Goal: Information Seeking & Learning: Learn about a topic

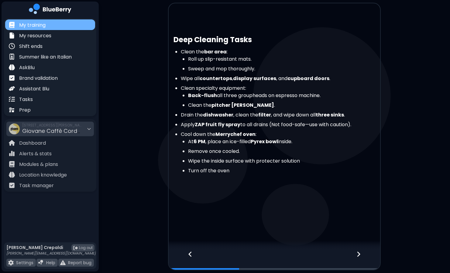
click at [54, 28] on div "My training" at bounding box center [50, 24] width 90 height 11
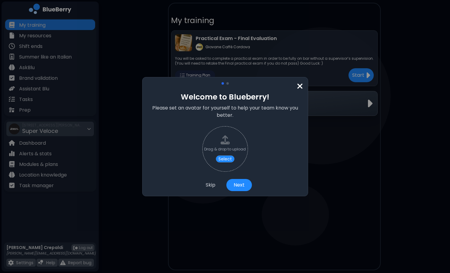
click at [304, 84] on div "Welcome to Blueberry! Please set an avatar for yourself to help your team know …" at bounding box center [225, 136] width 166 height 119
click at [301, 84] on img at bounding box center [300, 86] width 6 height 8
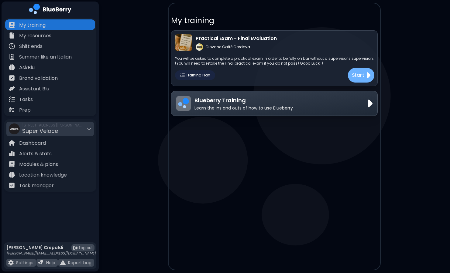
click at [367, 72] on img at bounding box center [368, 75] width 5 height 10
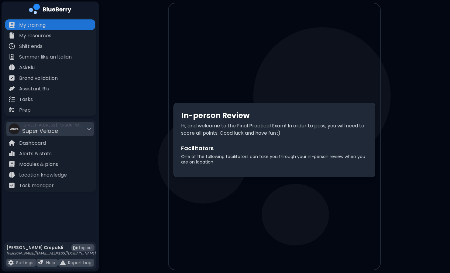
click at [307, 150] on h2 "Facilitators" at bounding box center [274, 148] width 187 height 9
click at [299, 135] on p "Hi, and welcome to the Final Practical Exam! In order to pass, you will need to…" at bounding box center [274, 129] width 187 height 15
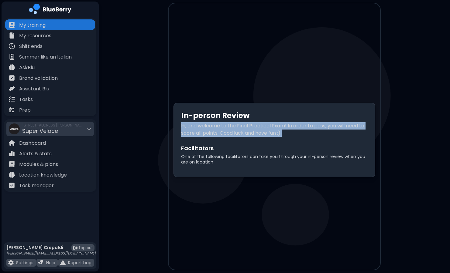
click at [299, 135] on p "Hi, and welcome to the Final Practical Exam! In order to pass, you will need to…" at bounding box center [274, 129] width 187 height 15
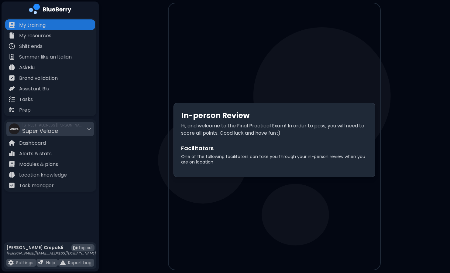
click at [249, 155] on p "One of the following facilitators can take you through your in-person review wh…" at bounding box center [274, 159] width 187 height 11
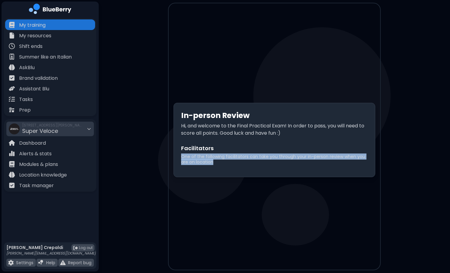
drag, startPoint x: 249, startPoint y: 155, endPoint x: 240, endPoint y: 189, distance: 35.1
click at [240, 189] on div "In-person Review Hi, and welcome to the Final Practical Exam! In order to pass,…" at bounding box center [274, 139] width 211 height 273
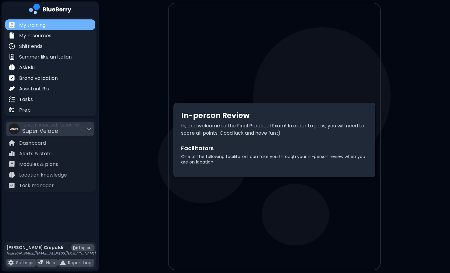
click at [66, 25] on div "My training" at bounding box center [50, 24] width 90 height 11
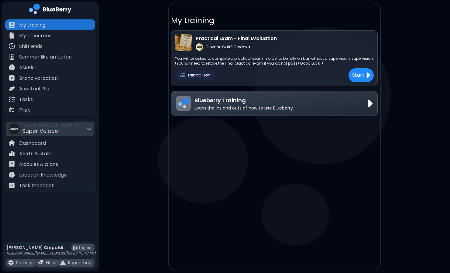
click at [205, 76] on span "Training Plan" at bounding box center [198, 75] width 24 height 5
click at [372, 79] on button "Start" at bounding box center [361, 75] width 26 height 15
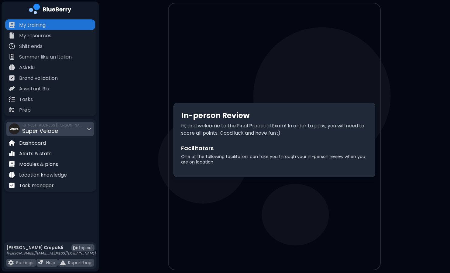
click at [81, 131] on div "[STREET_ADDRESS][PERSON_NAME] Super Veloce" at bounding box center [52, 128] width 61 height 13
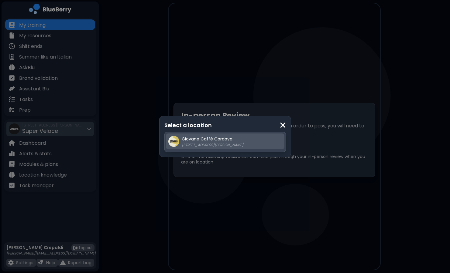
click at [228, 149] on div "Giovane Caffè [PERSON_NAME] [STREET_ADDRESS][PERSON_NAME]" at bounding box center [225, 142] width 118 height 16
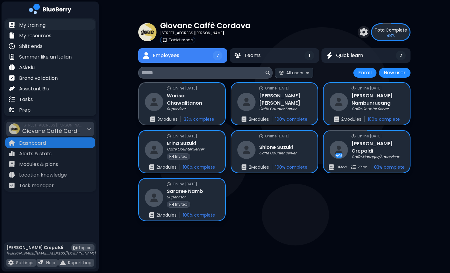
click at [42, 25] on p "My training" at bounding box center [32, 25] width 26 height 7
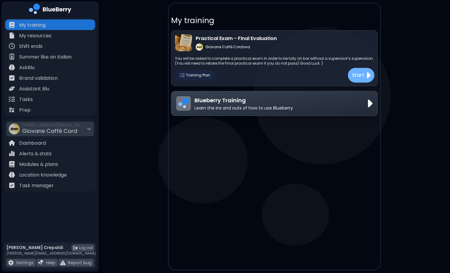
click at [360, 75] on p "Start" at bounding box center [358, 75] width 13 height 8
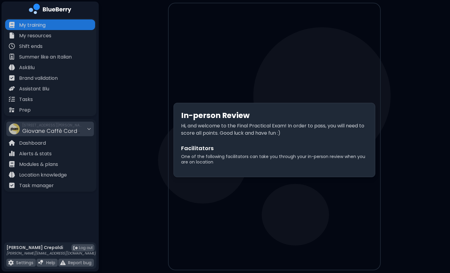
click at [332, 153] on h2 "Facilitators" at bounding box center [274, 148] width 187 height 9
click at [103, 234] on main "In-person Review Hi, and welcome to the Final Practical Exam! In order to pass,…" at bounding box center [225, 136] width 450 height 273
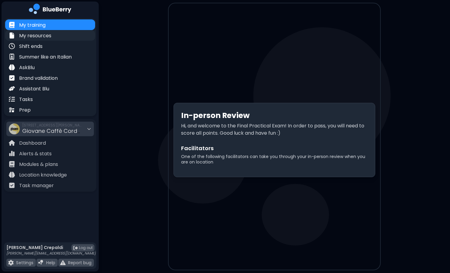
click at [48, 36] on p "My resources" at bounding box center [35, 35] width 32 height 7
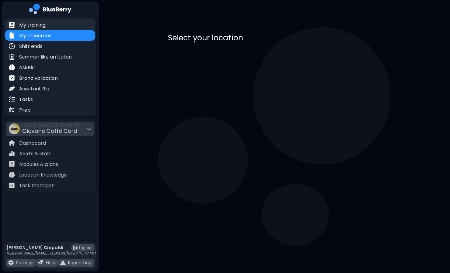
click at [53, 22] on div "My training" at bounding box center [50, 24] width 90 height 11
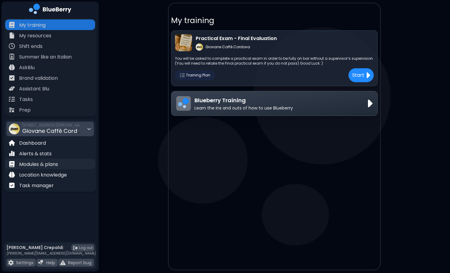
click at [45, 164] on p "Modules & plans" at bounding box center [38, 164] width 39 height 7
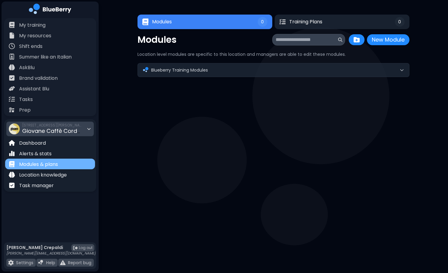
click at [45, 164] on p "Modules & plans" at bounding box center [38, 164] width 39 height 7
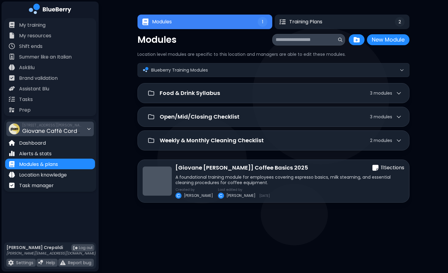
click at [49, 135] on span "Giovane Caffè Cordova" at bounding box center [54, 131] width 65 height 8
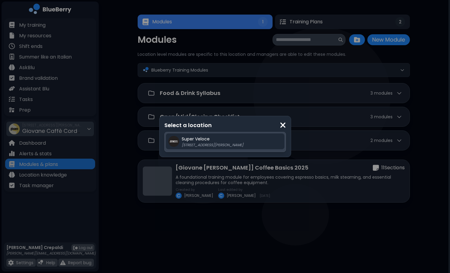
click at [55, 129] on div "Select a location Super Veloce [STREET_ADDRESS][PERSON_NAME]" at bounding box center [225, 136] width 450 height 273
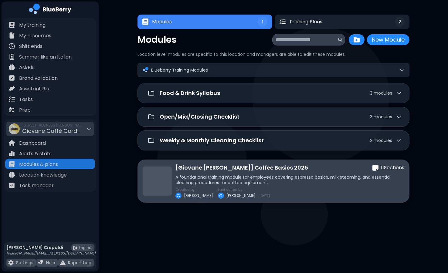
click at [383, 175] on p "A foundational training module for employees covering espresso basics, milk ste…" at bounding box center [290, 180] width 229 height 11
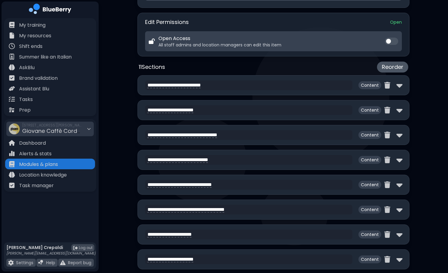
scroll to position [221, 0]
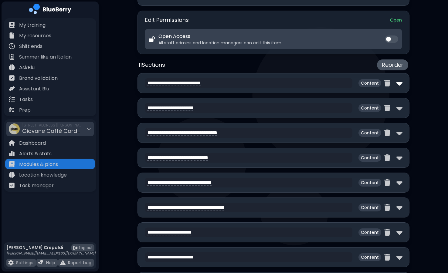
click at [400, 81] on img at bounding box center [400, 83] width 6 height 10
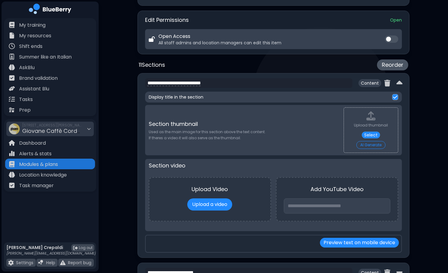
type textarea "**********"
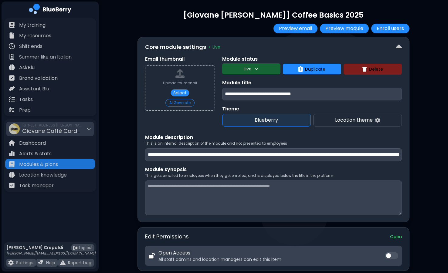
scroll to position [0, 0]
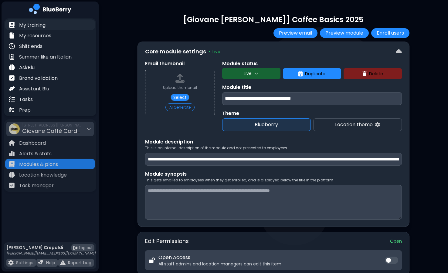
click at [16, 26] on div "My training" at bounding box center [27, 24] width 37 height 7
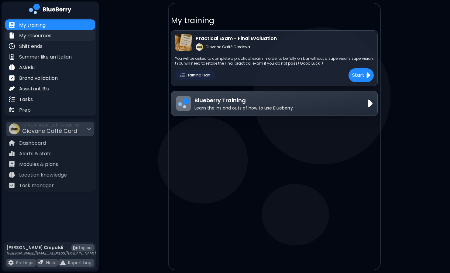
click at [24, 35] on p "My resources" at bounding box center [35, 35] width 32 height 7
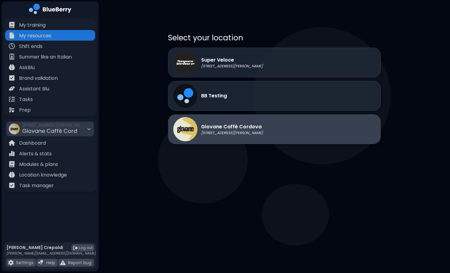
click at [232, 123] on p "Giovane Caffè Cordova" at bounding box center [232, 126] width 62 height 7
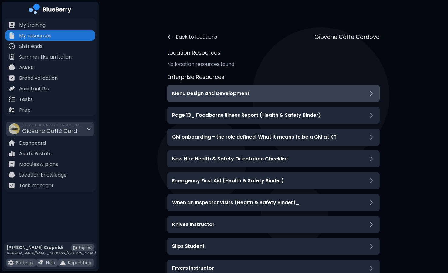
click at [365, 95] on div "Menu Design and Development" at bounding box center [273, 93] width 203 height 7
